Goal: Navigation & Orientation: Find specific page/section

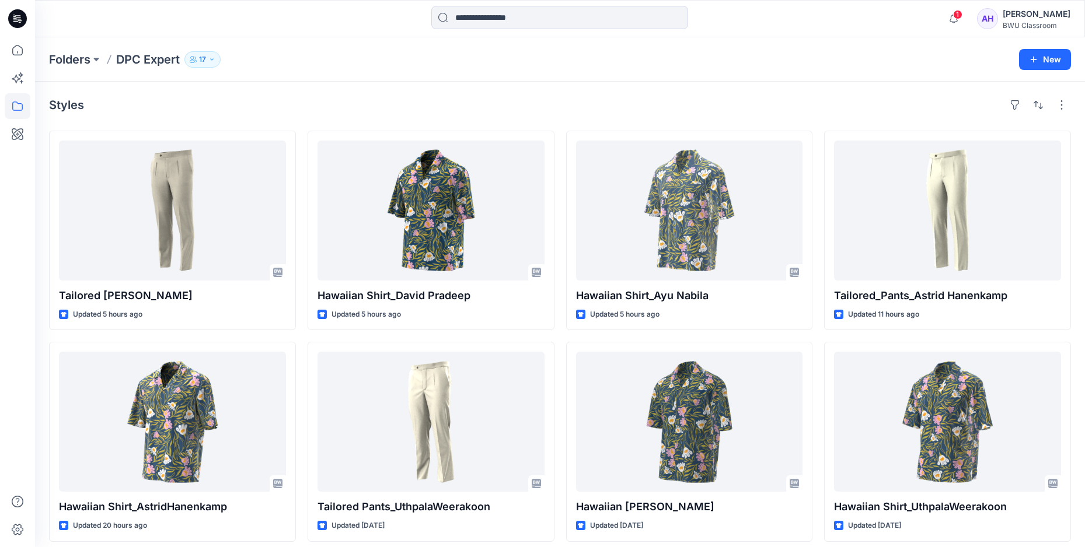
scroll to position [39, 0]
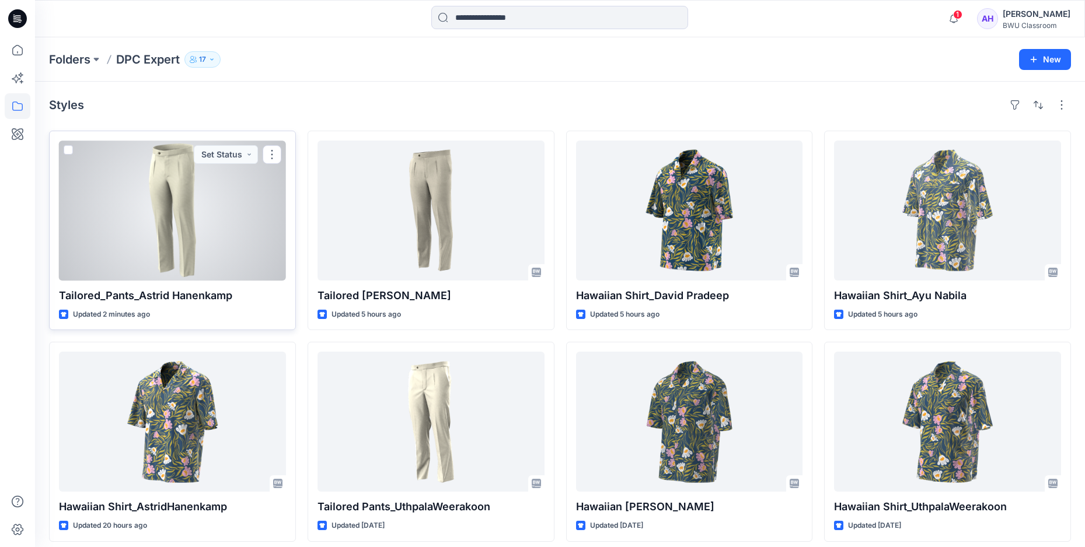
click at [209, 210] on div at bounding box center [172, 211] width 227 height 140
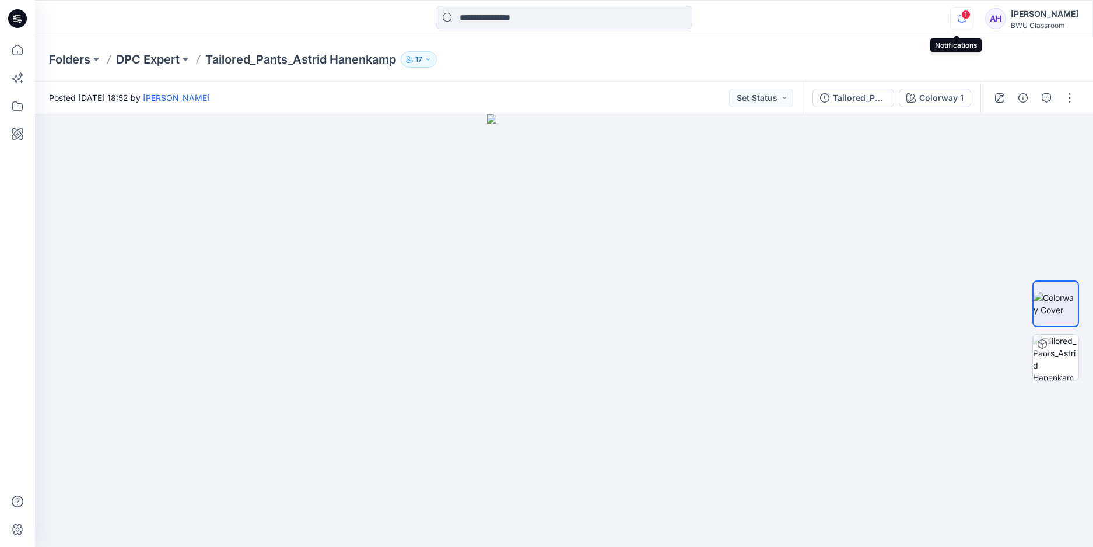
click at [956, 18] on icon "button" at bounding box center [962, 18] width 22 height 23
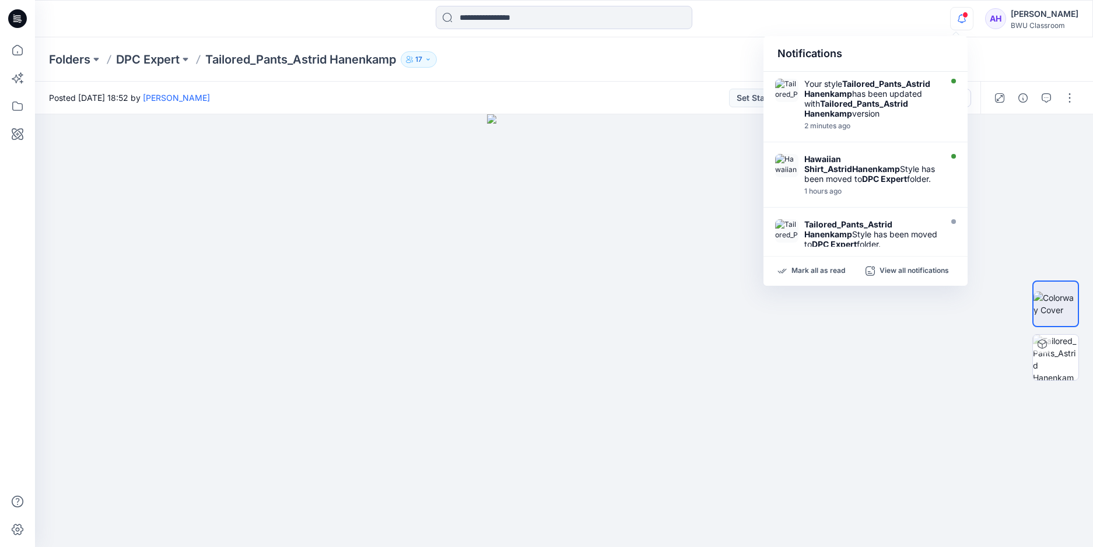
click at [768, 27] on div at bounding box center [563, 19] width 529 height 26
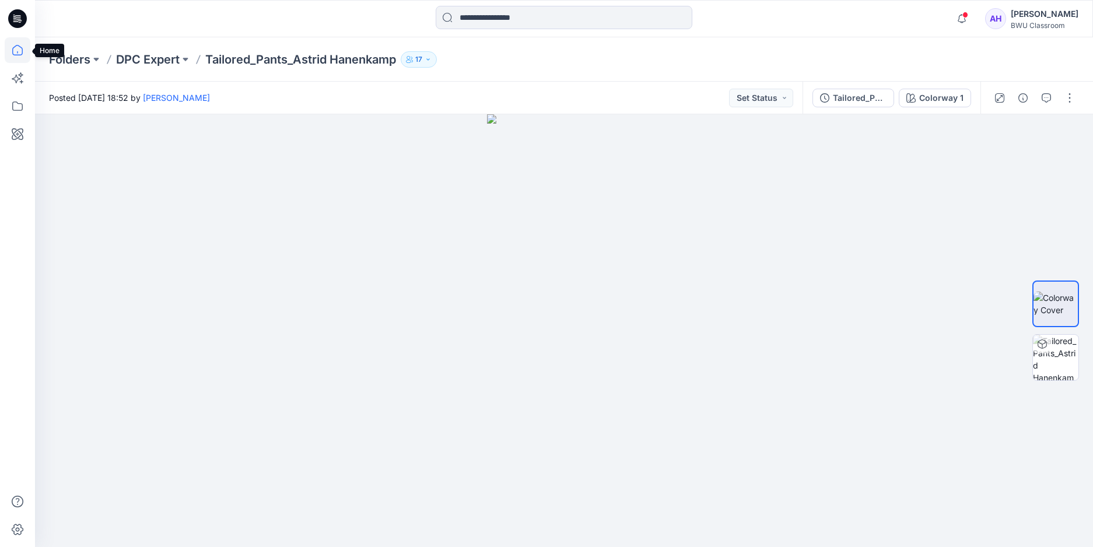
click at [15, 50] on icon at bounding box center [18, 50] width 26 height 26
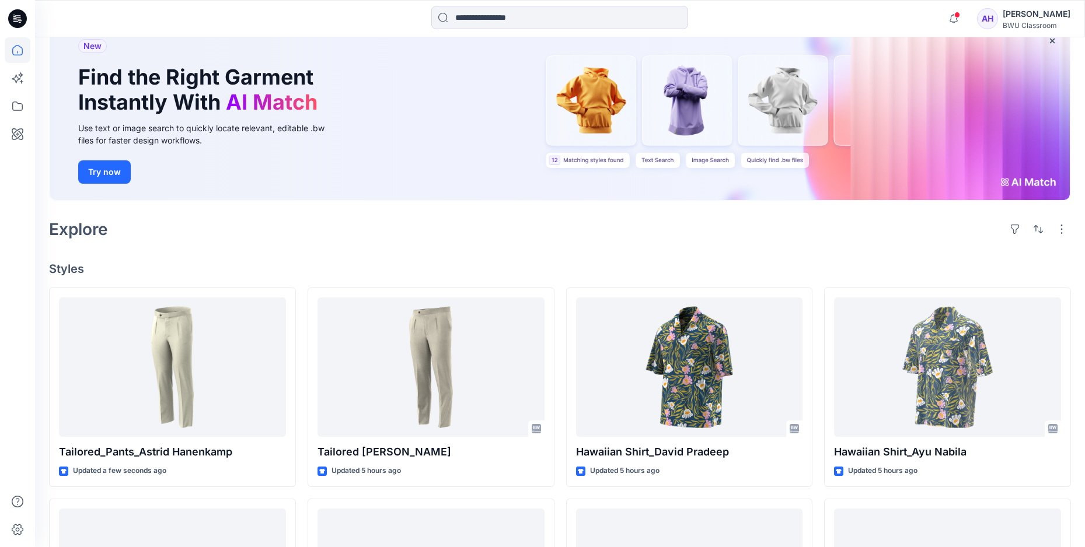
scroll to position [69, 0]
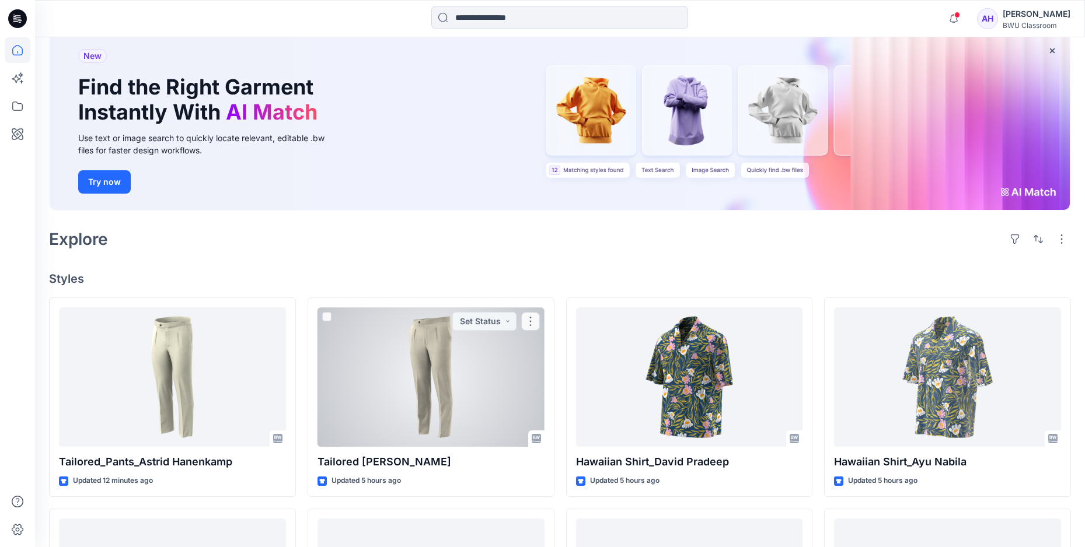
scroll to position [117, 0]
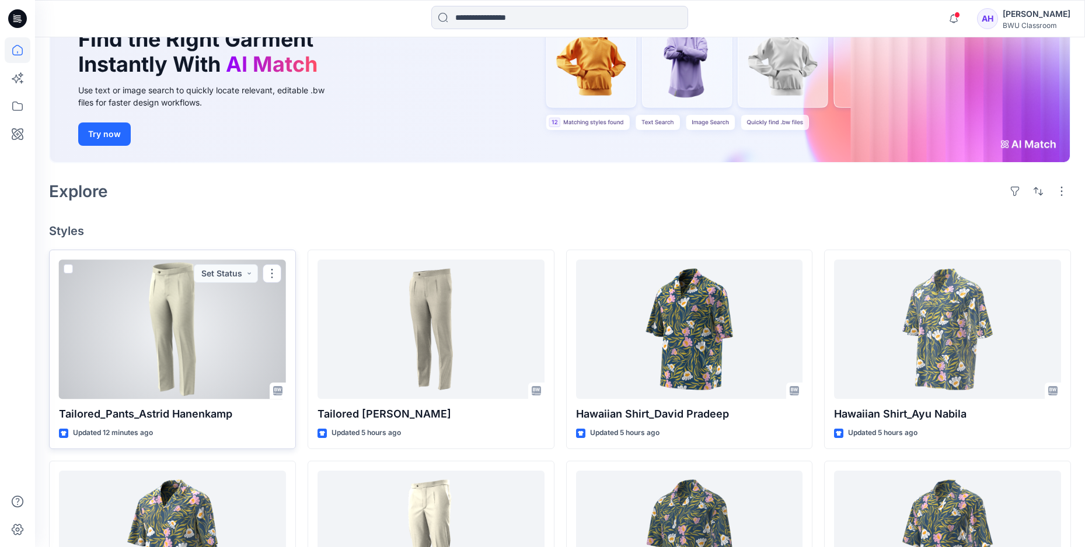
click at [176, 293] on div at bounding box center [172, 330] width 227 height 140
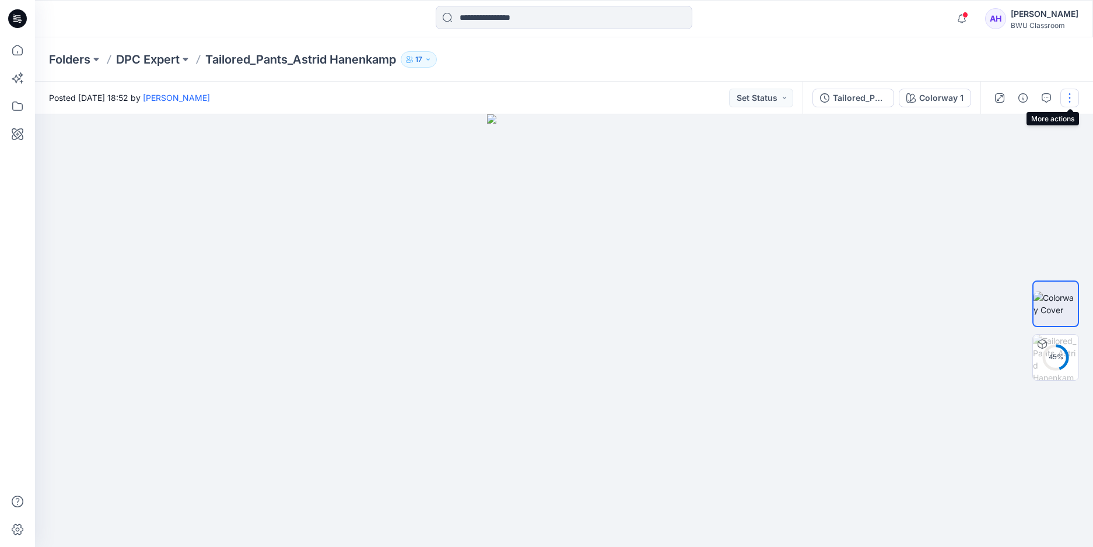
click at [1072, 99] on button "button" at bounding box center [1070, 98] width 19 height 19
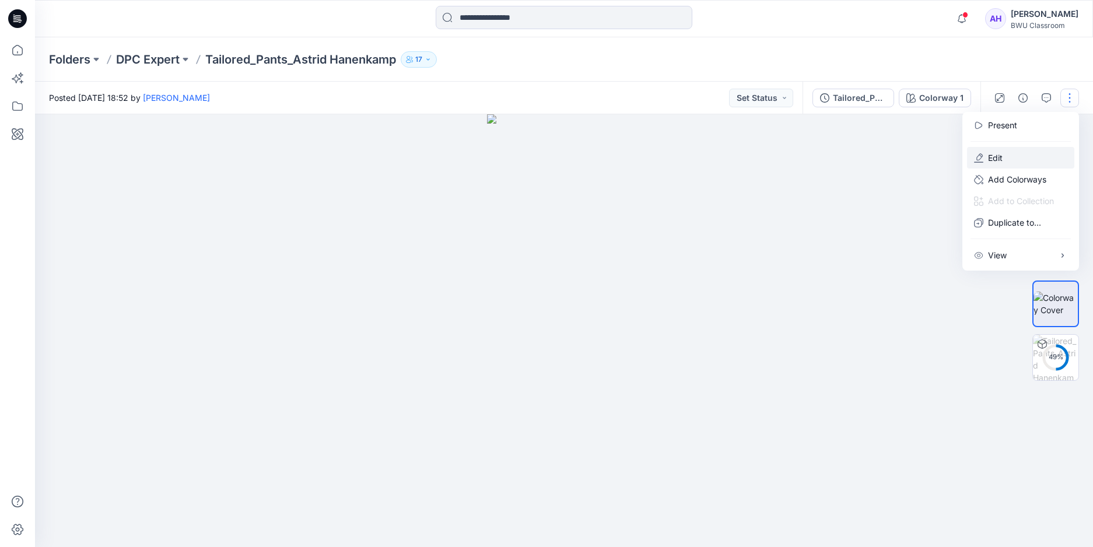
click at [1013, 160] on button "Edit" at bounding box center [1020, 158] width 107 height 22
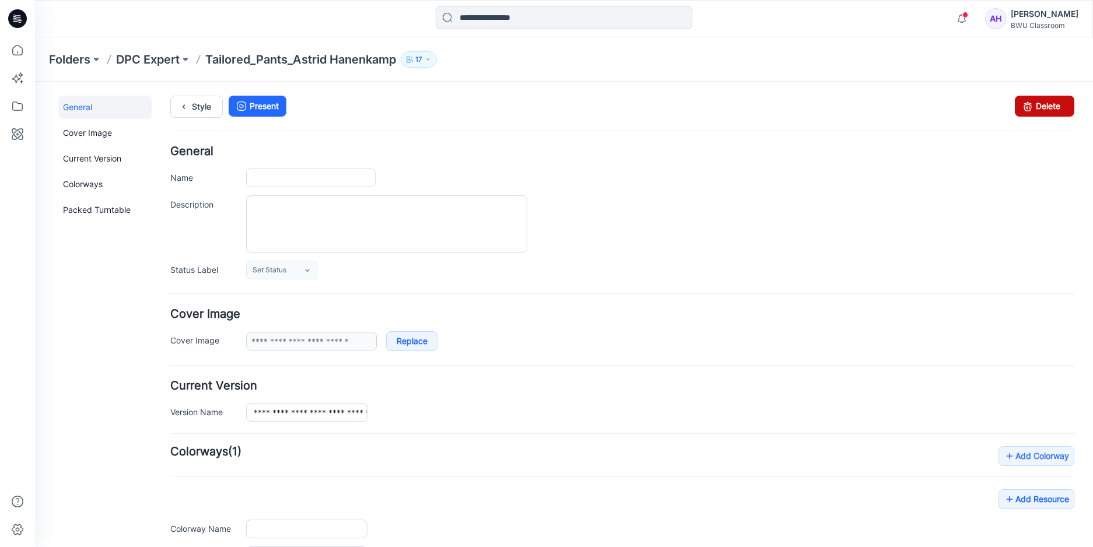
type input "**********"
click at [1036, 105] on link "Delete" at bounding box center [1045, 106] width 60 height 21
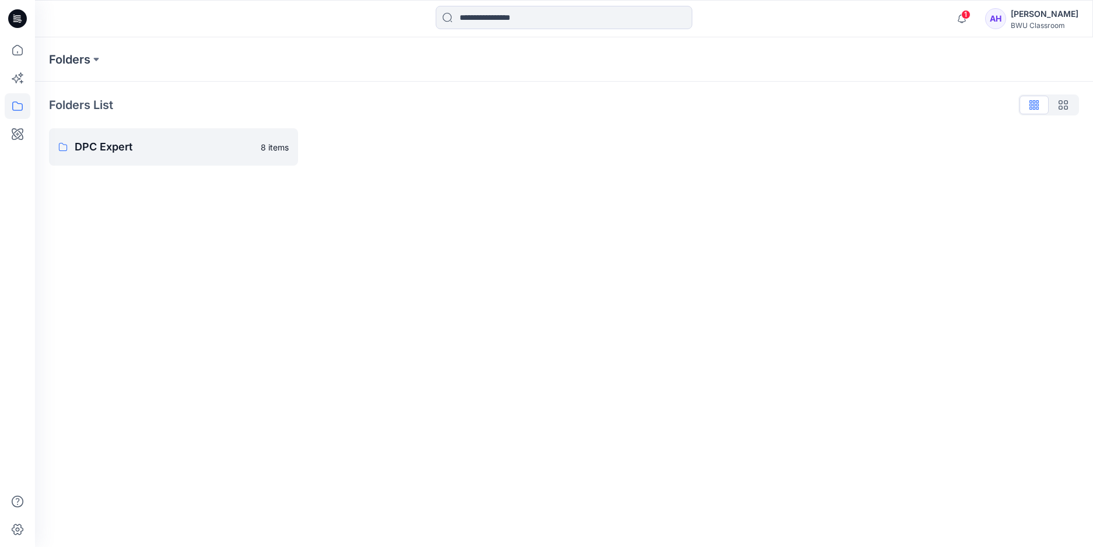
click at [109, 151] on p "DPC Expert" at bounding box center [164, 147] width 179 height 16
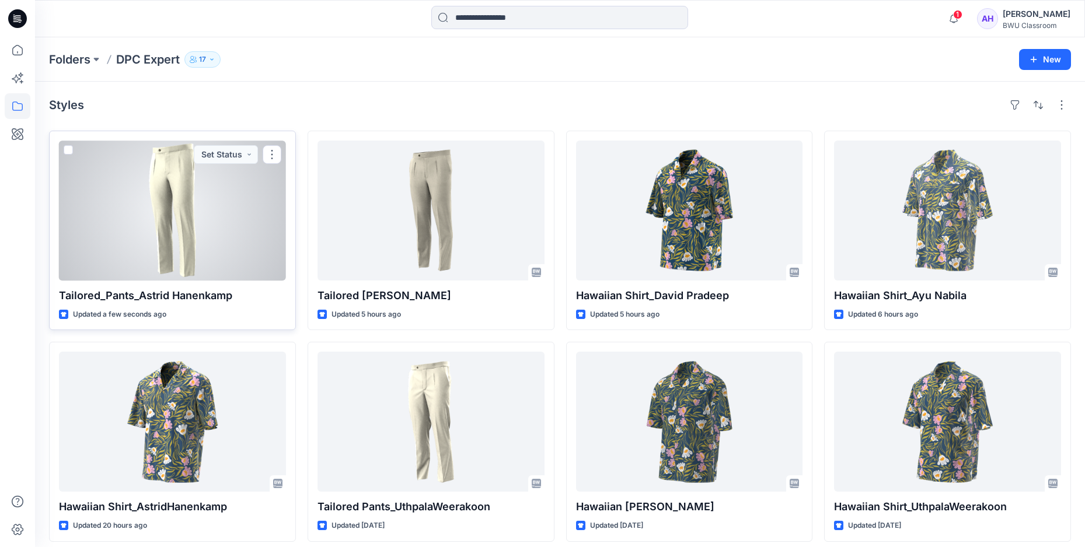
click at [186, 216] on div at bounding box center [172, 211] width 227 height 140
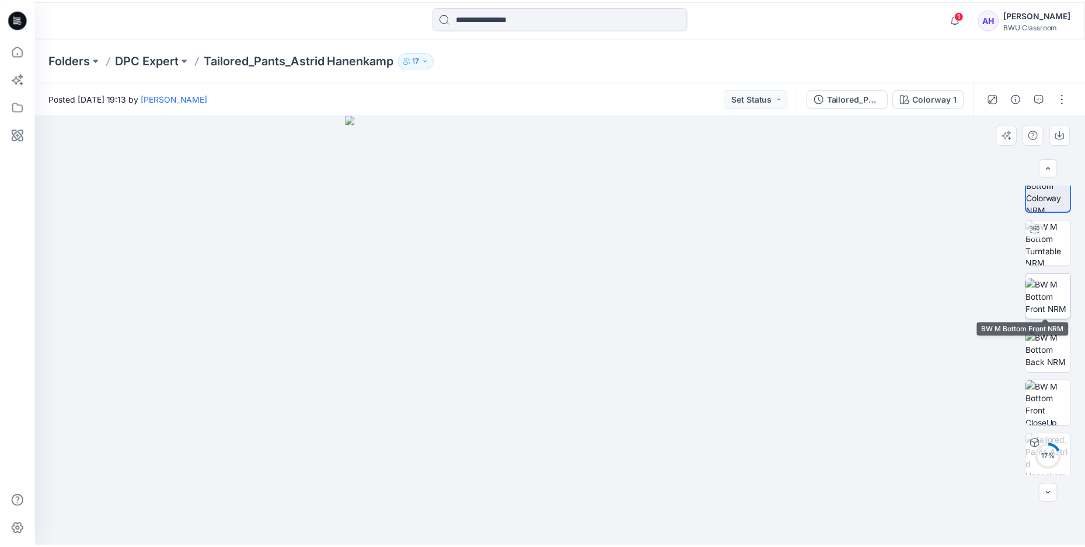
scroll to position [23, 0]
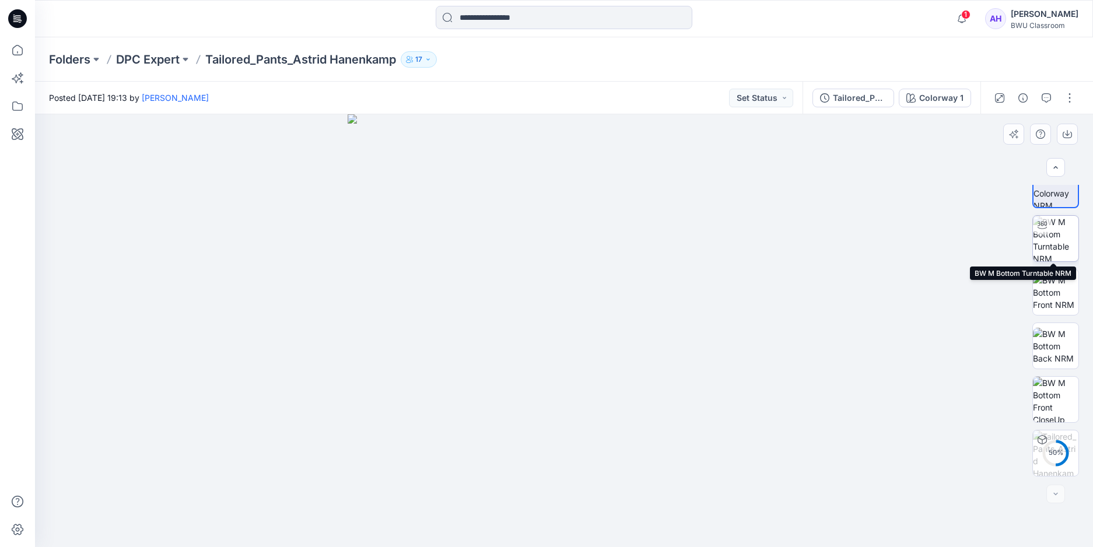
click at [1068, 248] on img at bounding box center [1056, 239] width 46 height 46
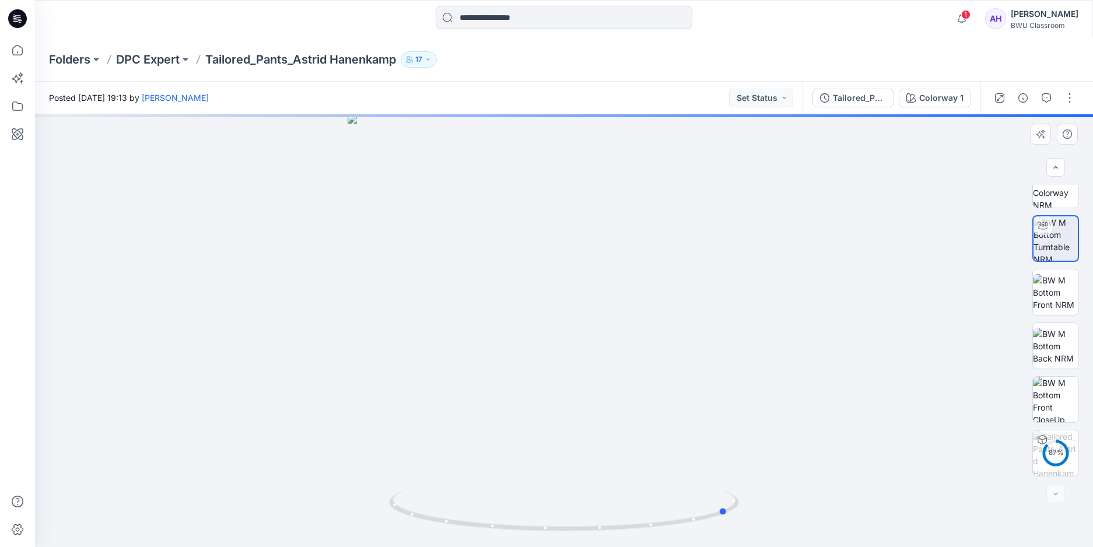
drag, startPoint x: 604, startPoint y: 349, endPoint x: 419, endPoint y: 340, distance: 185.2
click at [419, 340] on div at bounding box center [564, 330] width 1058 height 433
drag, startPoint x: 593, startPoint y: 152, endPoint x: 584, endPoint y: 473, distance: 321.0
click at [584, 473] on img at bounding box center [555, 297] width 1207 height 499
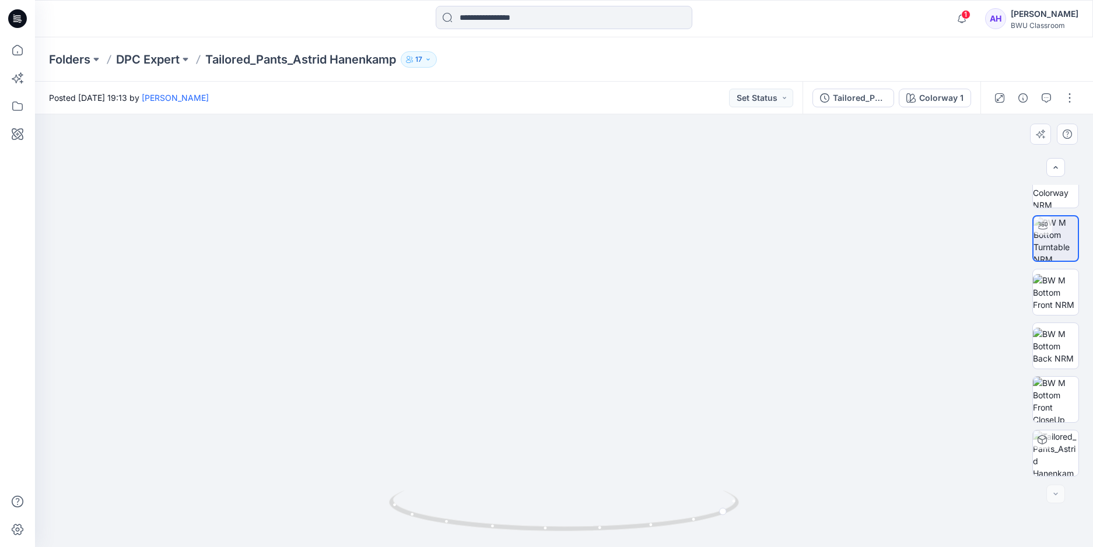
drag, startPoint x: 490, startPoint y: 388, endPoint x: 547, endPoint y: 387, distance: 57.2
click at [547, 387] on img at bounding box center [617, 295] width 1207 height 503
drag, startPoint x: 725, startPoint y: 511, endPoint x: 376, endPoint y: 520, distance: 348.4
click at [376, 520] on div at bounding box center [564, 330] width 1058 height 433
drag, startPoint x: 726, startPoint y: 509, endPoint x: 596, endPoint y: 522, distance: 130.7
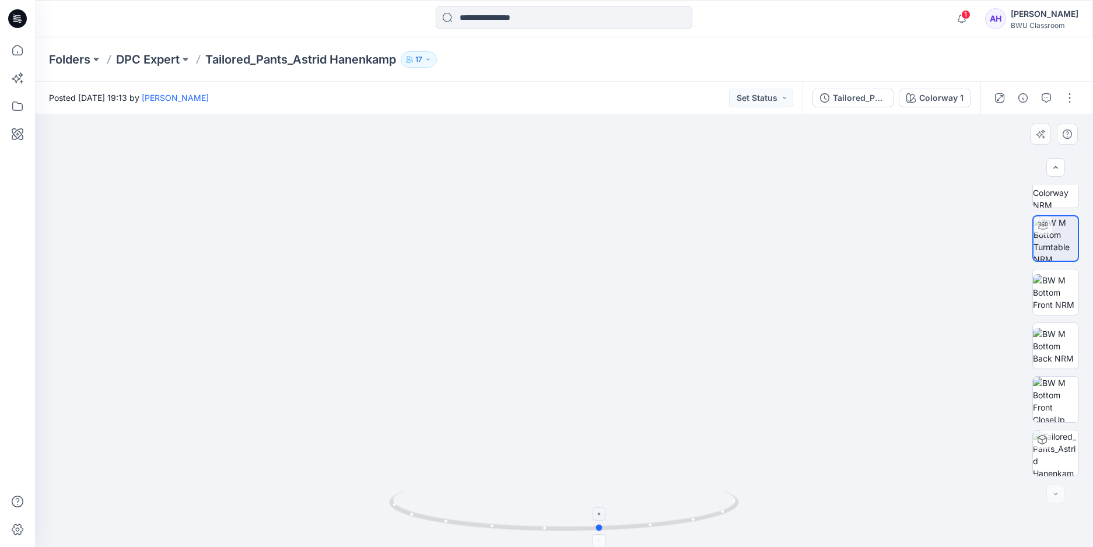
click at [596, 522] on icon at bounding box center [565, 513] width 353 height 44
click at [147, 61] on p "DPC Expert" at bounding box center [148, 59] width 64 height 16
